Goal: Task Accomplishment & Management: Use online tool/utility

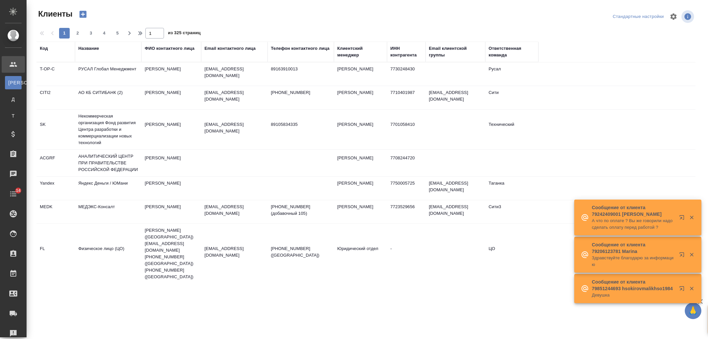
select select "RU"
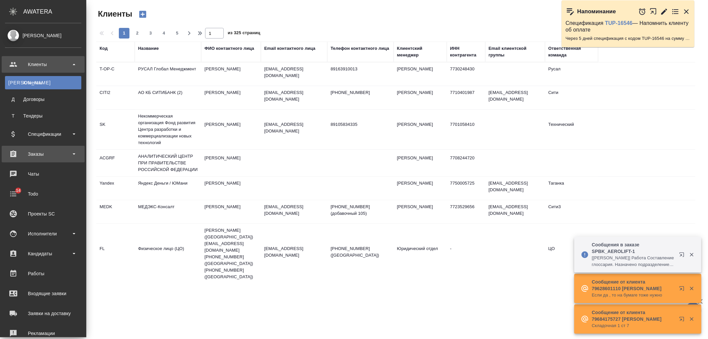
click at [54, 150] on div "Заказы" at bounding box center [43, 154] width 76 height 10
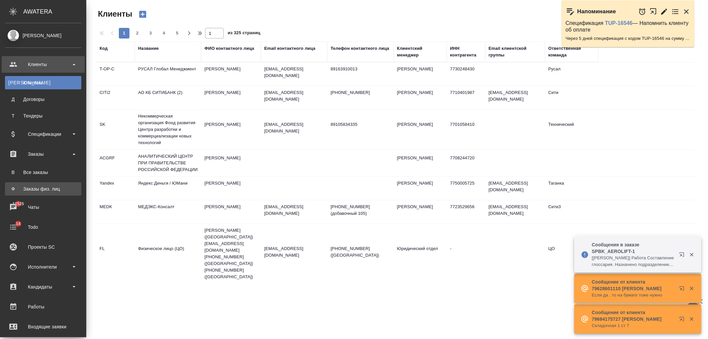
click at [58, 190] on div "Заказы физ. лиц" at bounding box center [43, 189] width 70 height 7
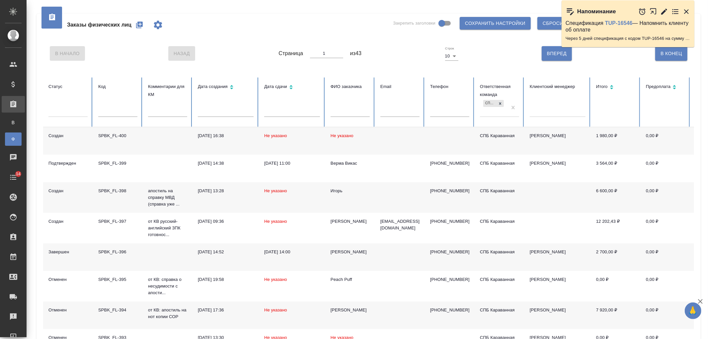
click at [138, 24] on icon "button" at bounding box center [139, 25] width 7 height 7
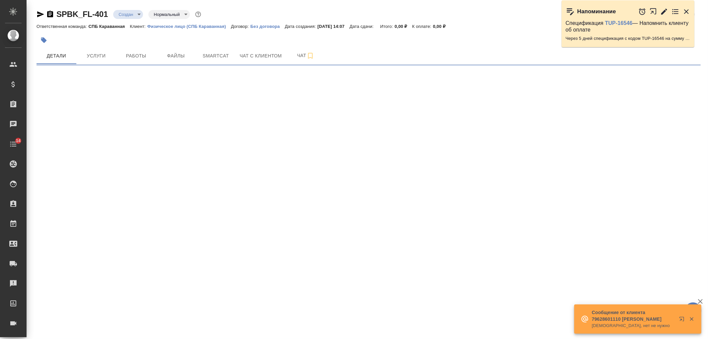
select select "RU"
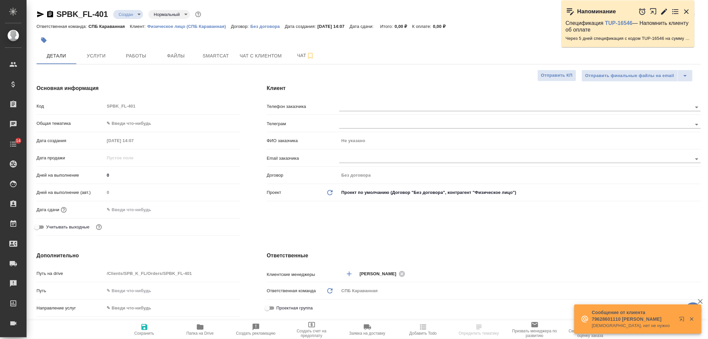
type textarea "x"
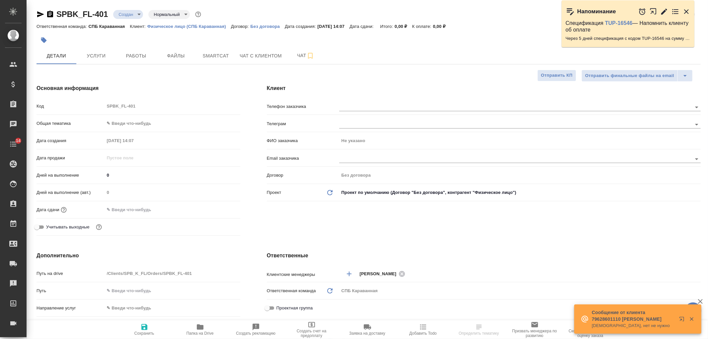
type textarea "x"
click at [102, 54] on span "Услуги" at bounding box center [96, 56] width 32 height 8
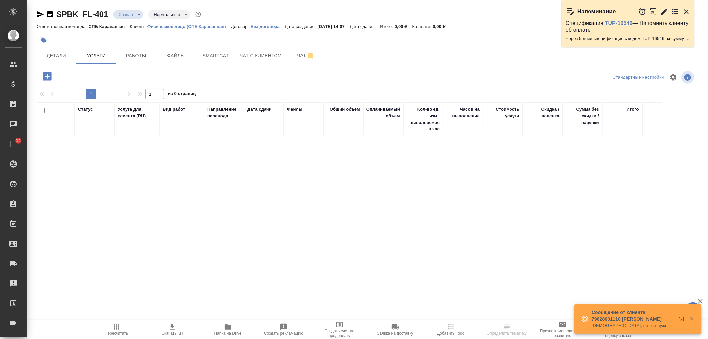
click at [48, 78] on icon "button" at bounding box center [47, 76] width 9 height 9
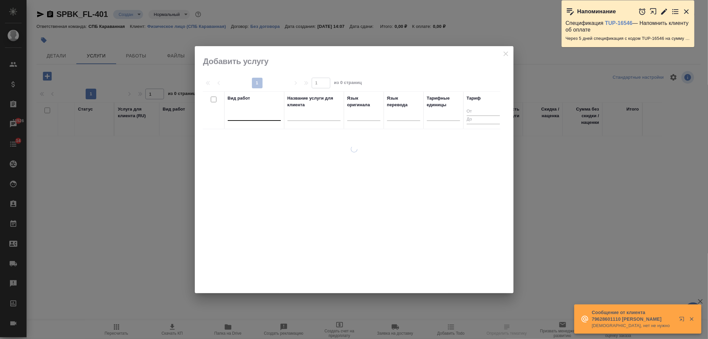
click at [243, 114] on div at bounding box center [254, 114] width 53 height 10
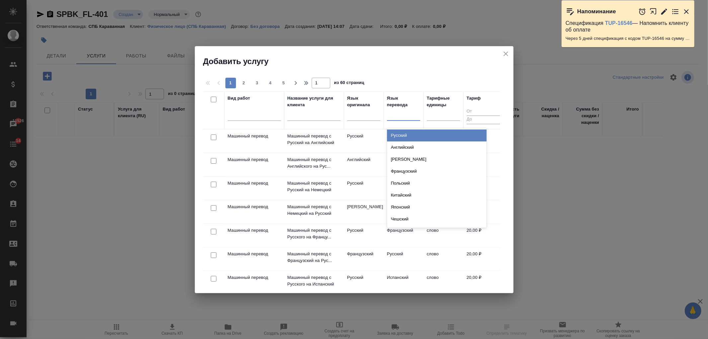
click at [392, 118] on div at bounding box center [403, 114] width 33 height 10
type input "финск"
click at [399, 132] on div "Финский" at bounding box center [437, 136] width 100 height 12
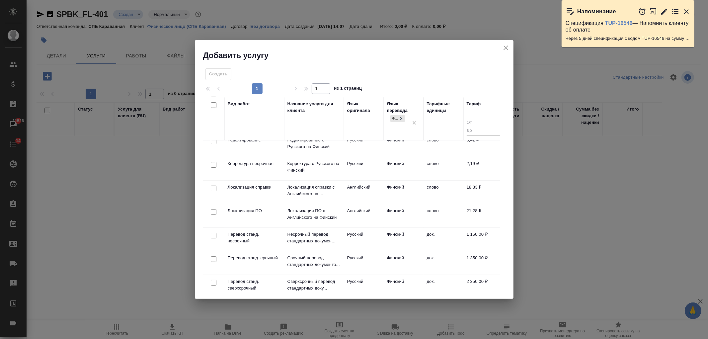
scroll to position [133, 0]
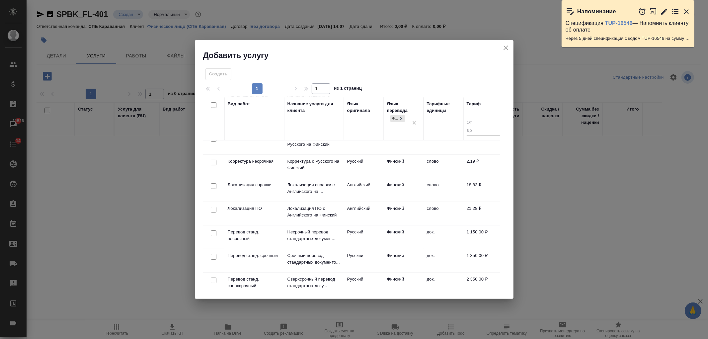
click at [212, 230] on input "checkbox" at bounding box center [214, 233] width 6 height 6
checkbox input "true"
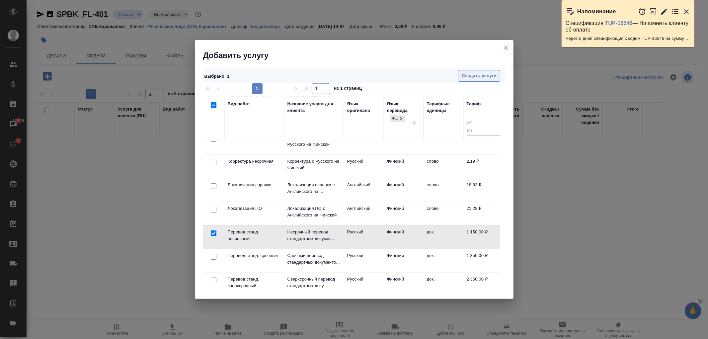
click at [477, 78] on span "Создать услуги" at bounding box center [479, 76] width 35 height 8
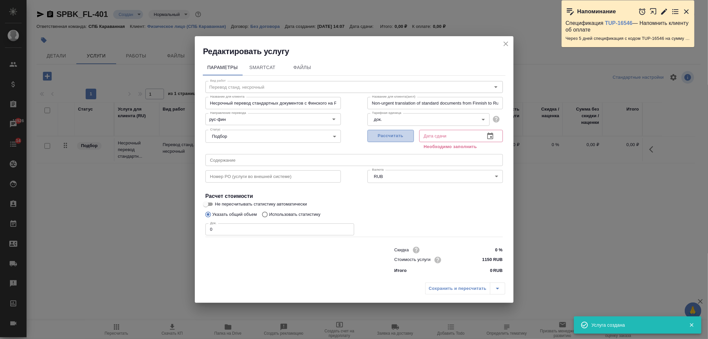
drag, startPoint x: 398, startPoint y: 136, endPoint x: 318, endPoint y: 198, distance: 100.6
click at [397, 136] on span "Рассчитать" at bounding box center [390, 136] width 39 height 8
type input "16.09.2025 14:07"
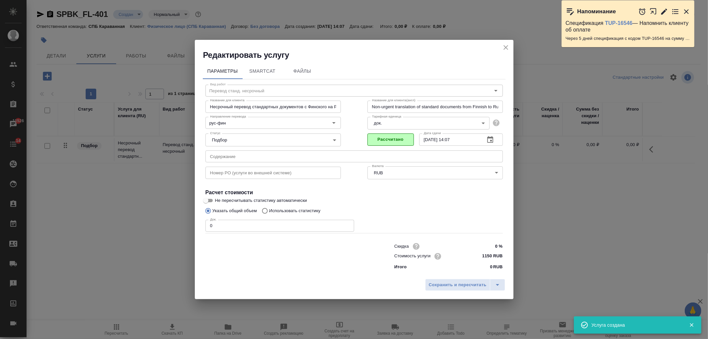
click at [241, 225] on input "0" at bounding box center [280, 226] width 149 height 12
type input "2"
click at [456, 285] on span "Сохранить и пересчитать" at bounding box center [458, 285] width 58 height 8
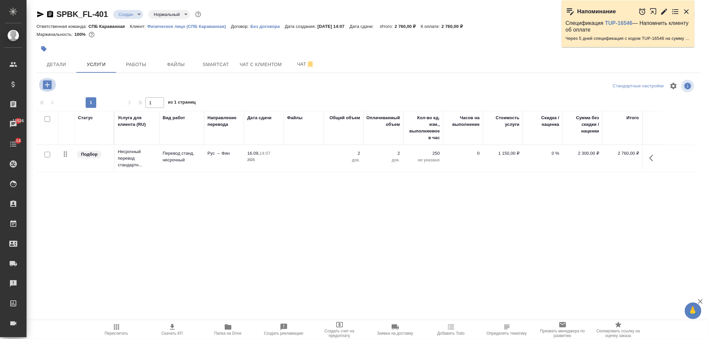
click at [47, 84] on icon "button" at bounding box center [48, 85] width 12 height 12
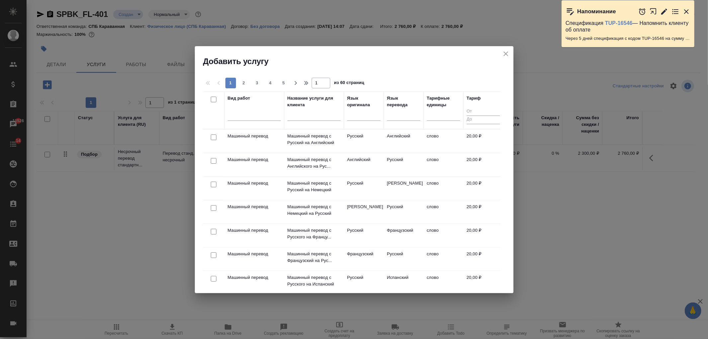
click at [505, 50] on icon "close" at bounding box center [506, 54] width 8 height 8
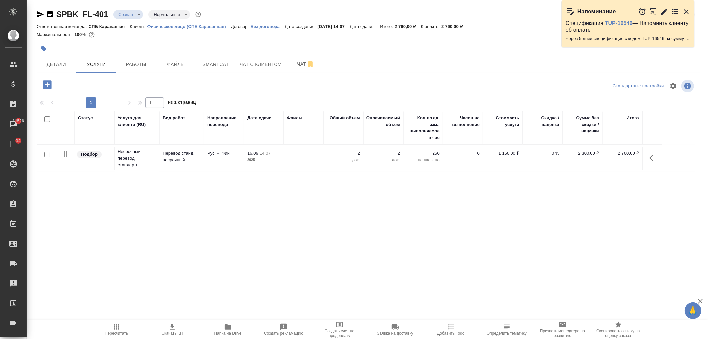
click at [44, 87] on icon "button" at bounding box center [47, 84] width 9 height 9
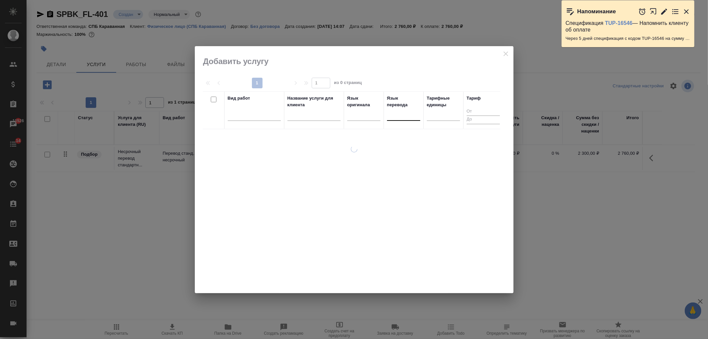
click at [399, 117] on div at bounding box center [403, 114] width 33 height 10
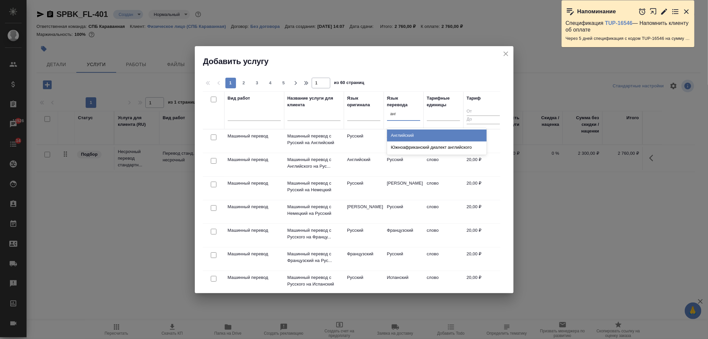
type input "англ"
click at [401, 132] on div "Английский" at bounding box center [437, 136] width 100 height 12
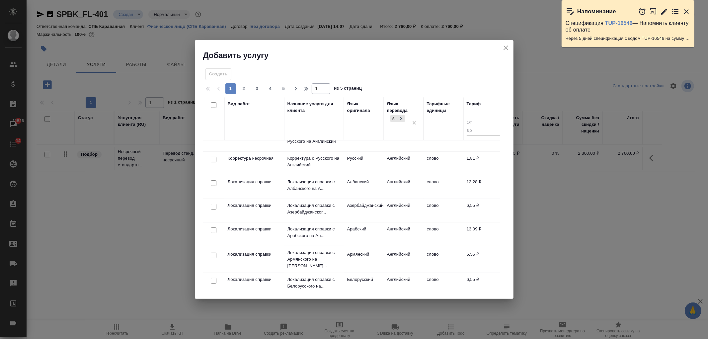
scroll to position [0, 0]
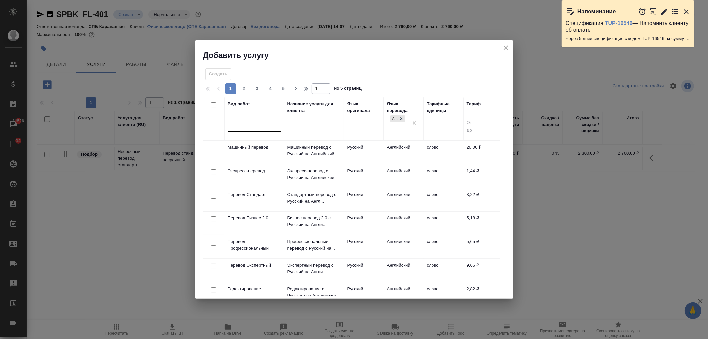
click at [250, 130] on div at bounding box center [254, 126] width 53 height 10
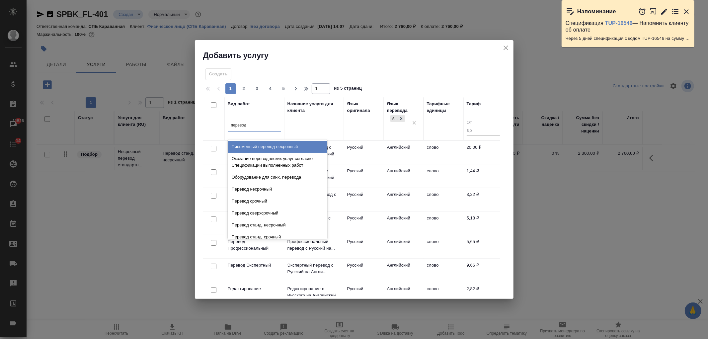
type input "перевод"
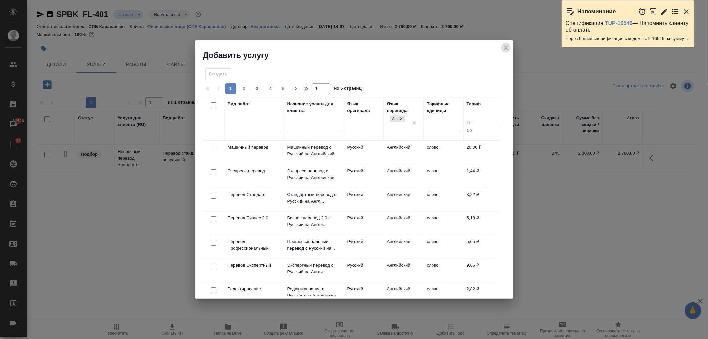
click at [505, 50] on icon "close" at bounding box center [506, 48] width 8 height 8
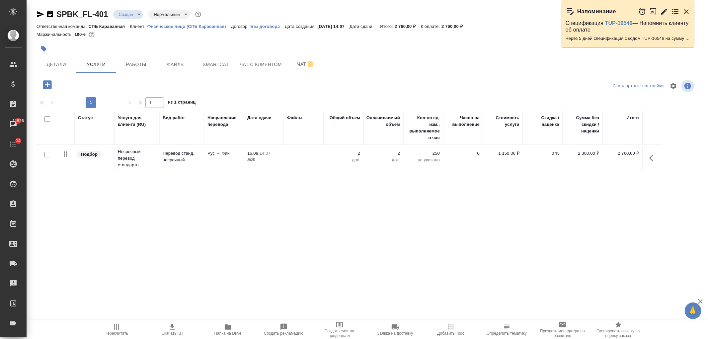
click at [48, 88] on icon "button" at bounding box center [47, 84] width 9 height 9
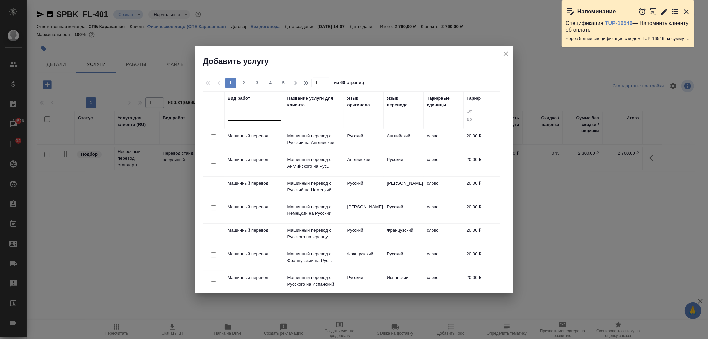
click at [250, 120] on div at bounding box center [254, 114] width 53 height 13
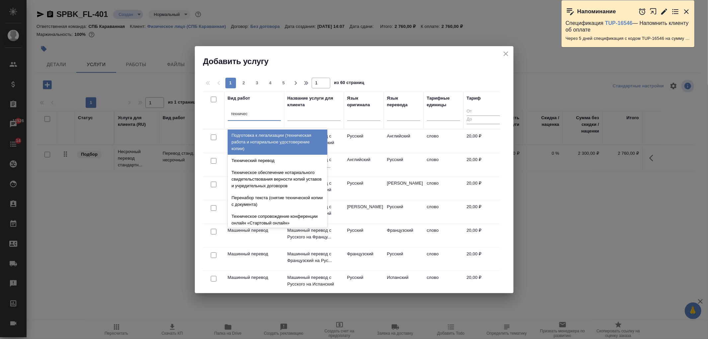
type input "техническ"
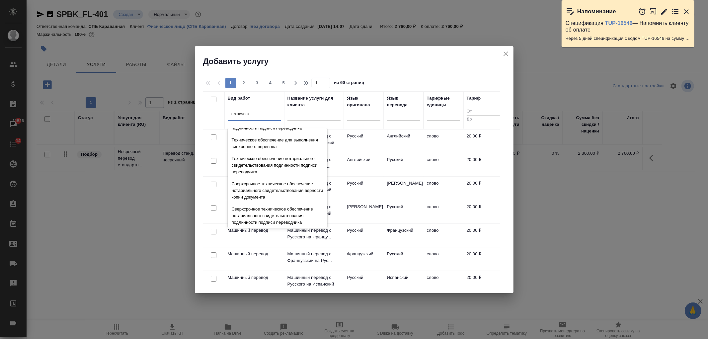
scroll to position [180, 0]
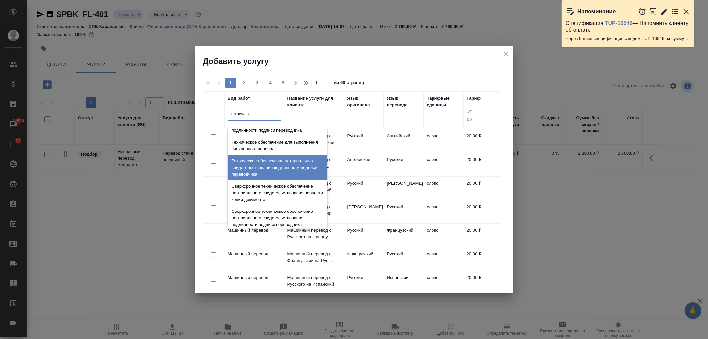
click at [288, 165] on div "Техническое обеспечение нотариального свидетельствования подлинности подписи пе…" at bounding box center [278, 167] width 100 height 25
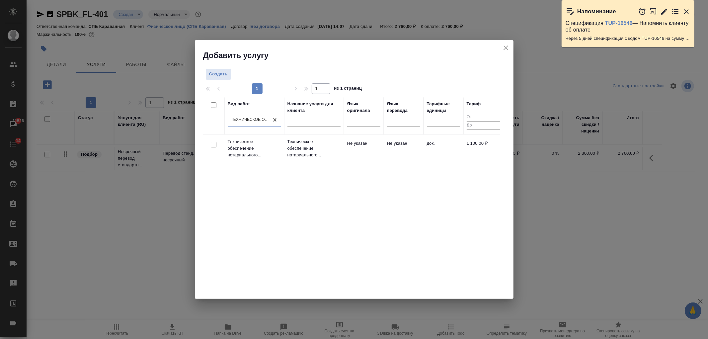
click at [212, 146] on input "checkbox" at bounding box center [214, 145] width 6 height 6
checkbox input "true"
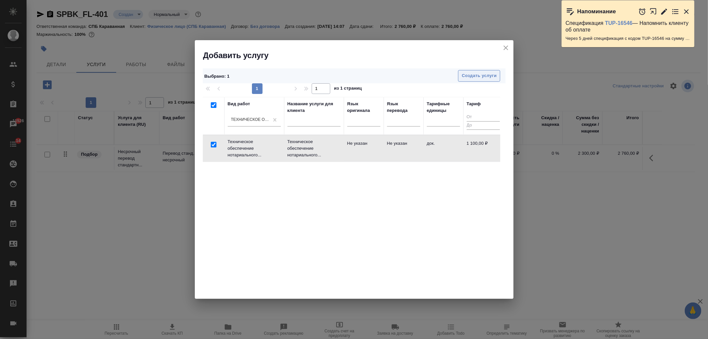
click at [474, 77] on span "Создать услуги" at bounding box center [479, 76] width 35 height 8
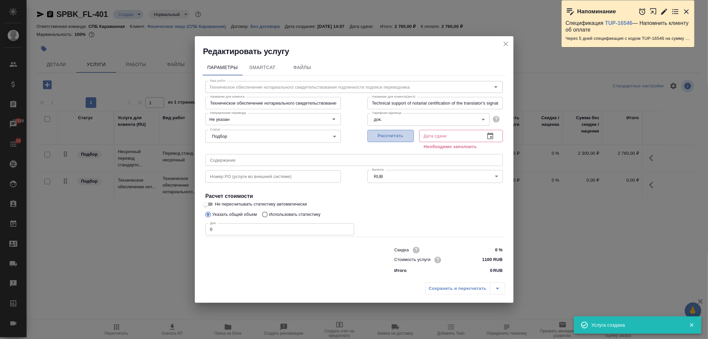
click at [382, 135] on span "Рассчитать" at bounding box center [390, 136] width 39 height 8
type input "16.09.2025 14:08"
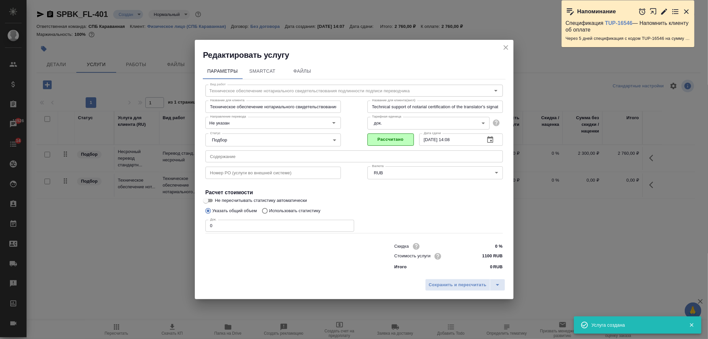
click at [236, 225] on input "0" at bounding box center [280, 226] width 149 height 12
type input "1"
click at [444, 284] on span "Сохранить и пересчитать" at bounding box center [458, 285] width 58 height 8
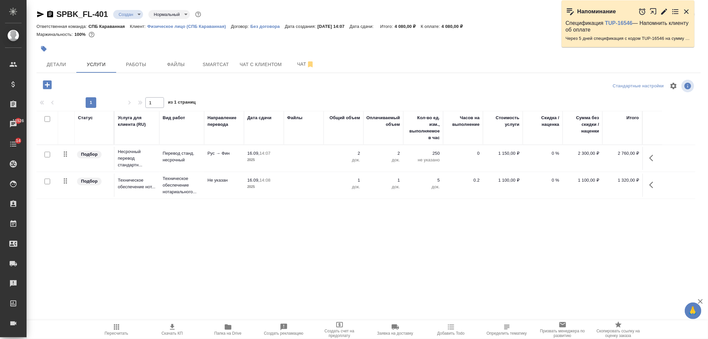
click at [47, 154] on input "checkbox" at bounding box center [47, 155] width 6 height 6
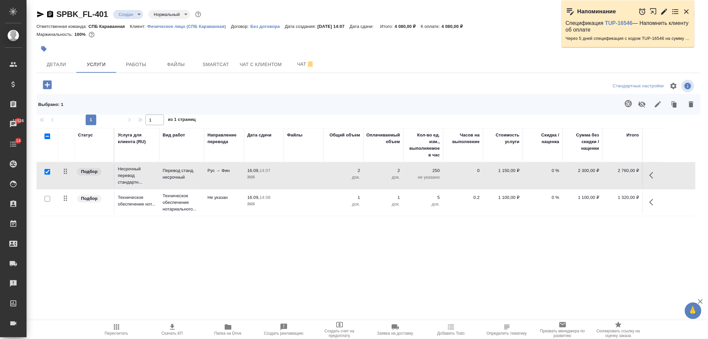
click at [46, 173] on input "checkbox" at bounding box center [47, 172] width 6 height 6
checkbox input "false"
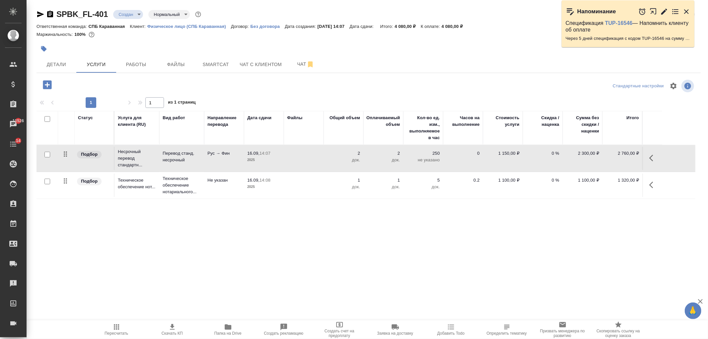
click at [330, 153] on p "2" at bounding box center [343, 153] width 33 height 7
click at [485, 241] on div "Статус Услуга для клиента (RU) Вид работ Направление перевода Дата сдачи Файлы …" at bounding box center [366, 182] width 659 height 143
click at [277, 155] on span "16.09, 14:07" at bounding box center [263, 153] width 33 height 7
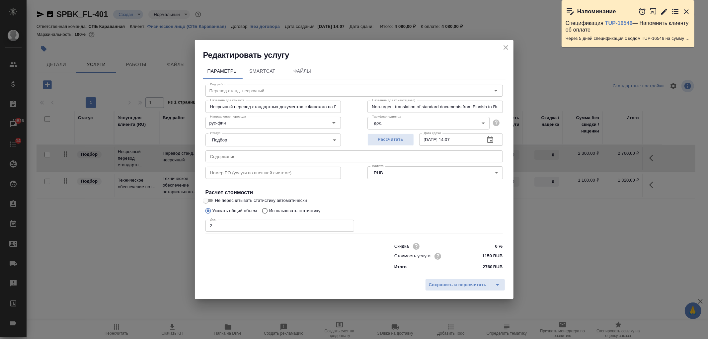
click at [223, 224] on input "2" at bounding box center [280, 226] width 149 height 12
type input "1"
click at [462, 285] on span "Сохранить и пересчитать" at bounding box center [458, 285] width 58 height 8
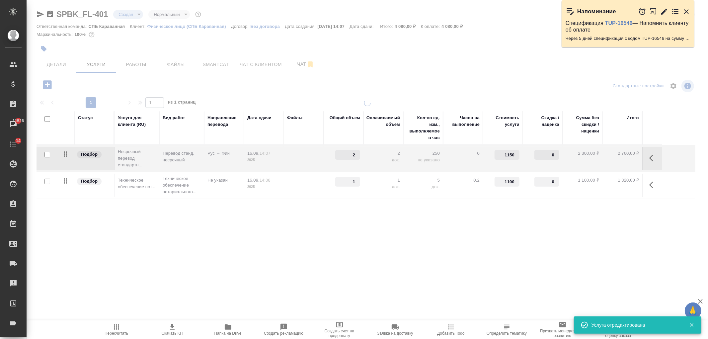
type input "1"
